Goal: Find specific page/section: Find specific page/section

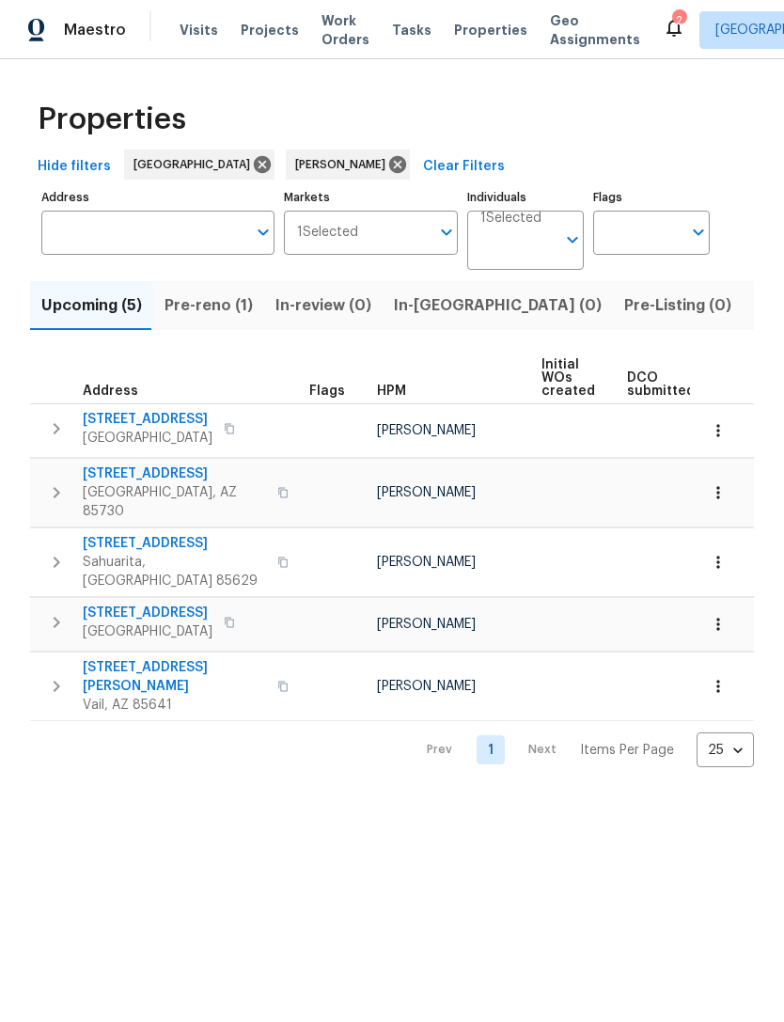
click at [222, 299] on span "Pre-reno (1)" at bounding box center [208, 305] width 88 height 26
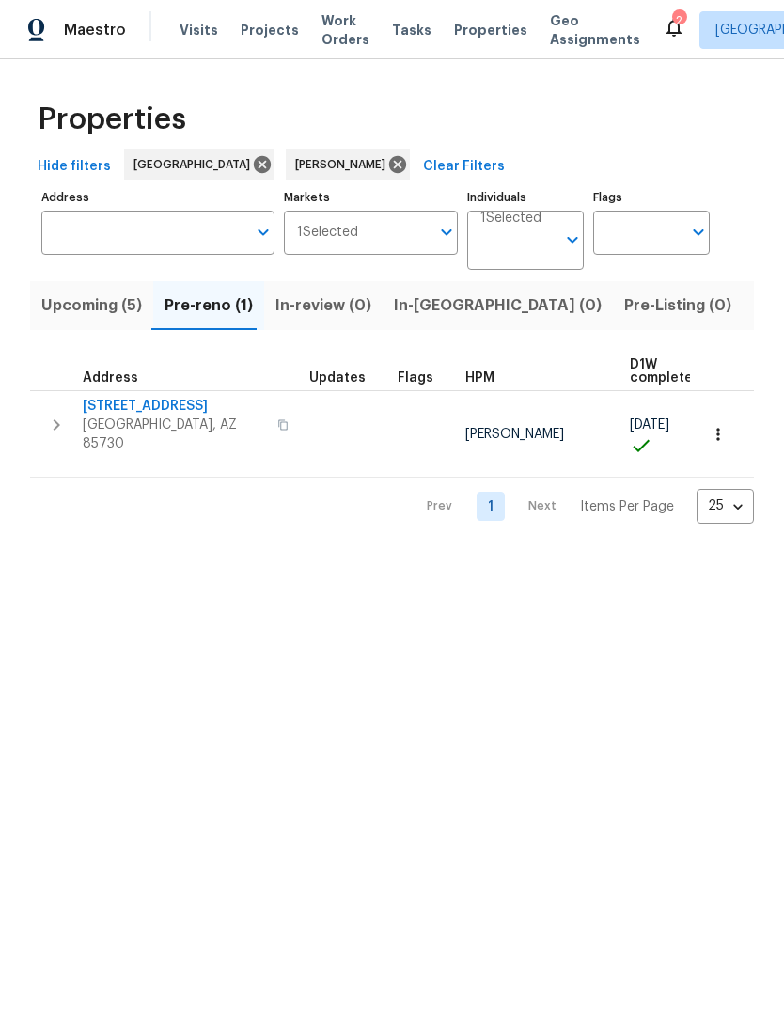
click at [173, 407] on span "10071 E Nicaragua Ln" at bounding box center [174, 406] width 183 height 19
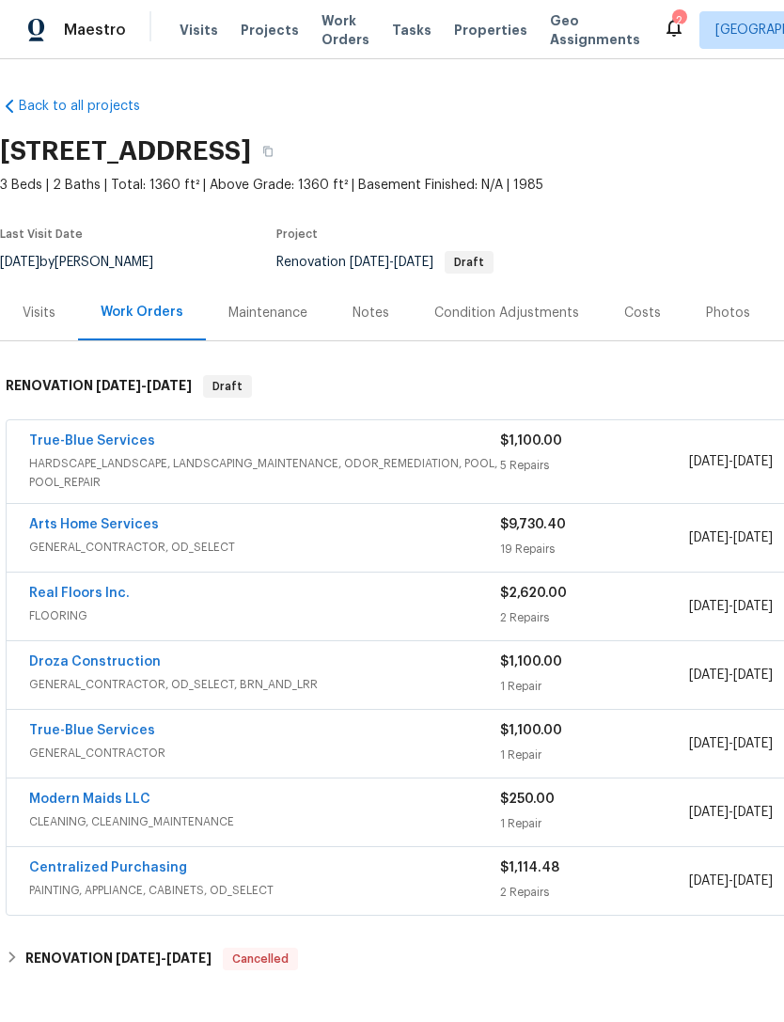
click at [378, 533] on div "Arts Home Services" at bounding box center [264, 526] width 471 height 23
